Goal: Task Accomplishment & Management: Use online tool/utility

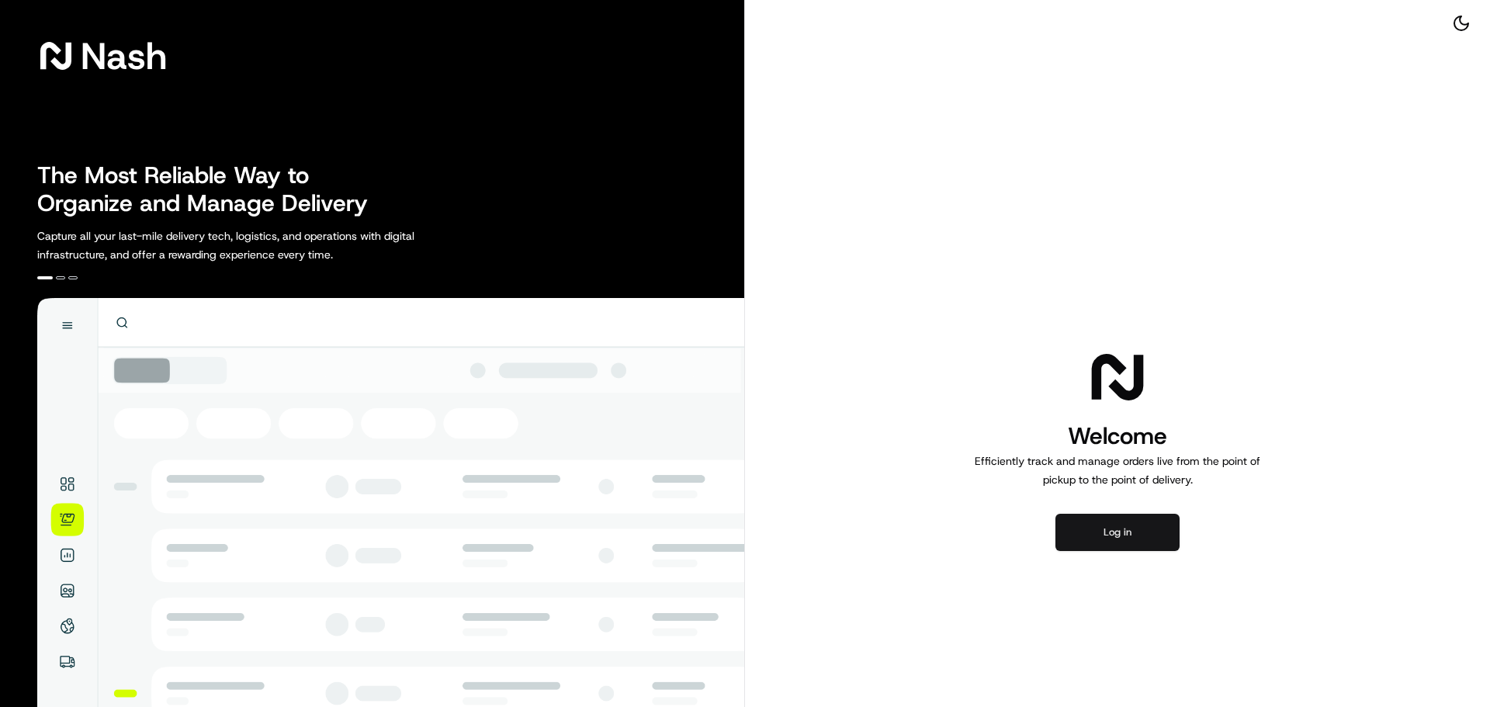
click at [1099, 525] on button "Log in" at bounding box center [1118, 532] width 124 height 37
